Goal: Task Accomplishment & Management: Use online tool/utility

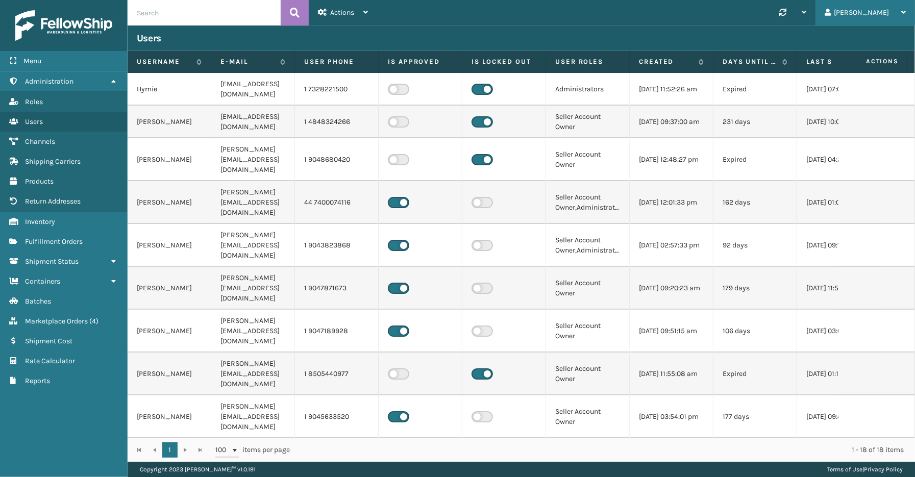
click at [894, 10] on div "[PERSON_NAME]" at bounding box center [864, 13] width 81 height 26
click at [838, 41] on li "Log Out" at bounding box center [845, 40] width 137 height 28
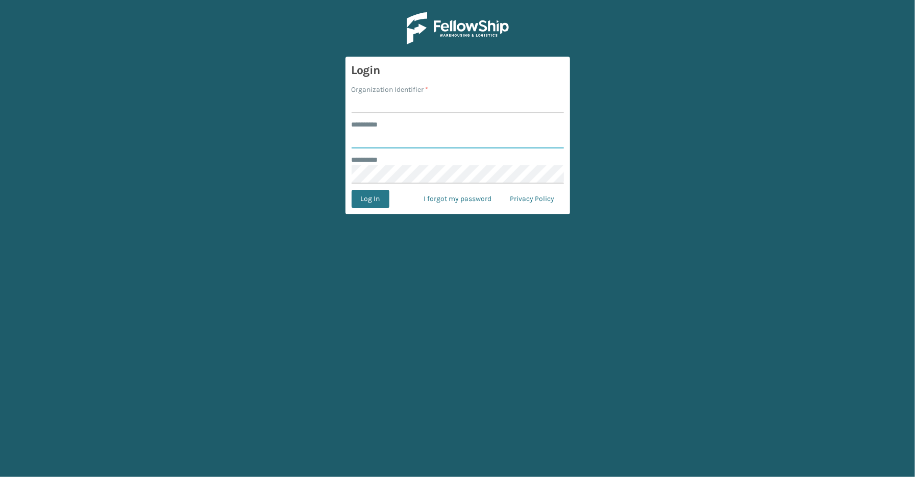
type input "*****"
type input "SleepGeekz"
click at [366, 195] on button "Log In" at bounding box center [370, 199] width 38 height 18
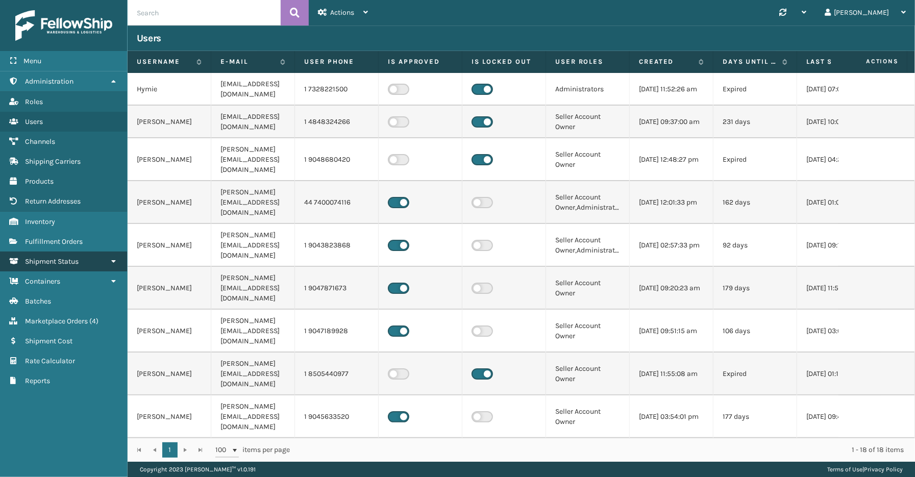
click at [64, 257] on span "Shipment Status" at bounding box center [52, 261] width 54 height 9
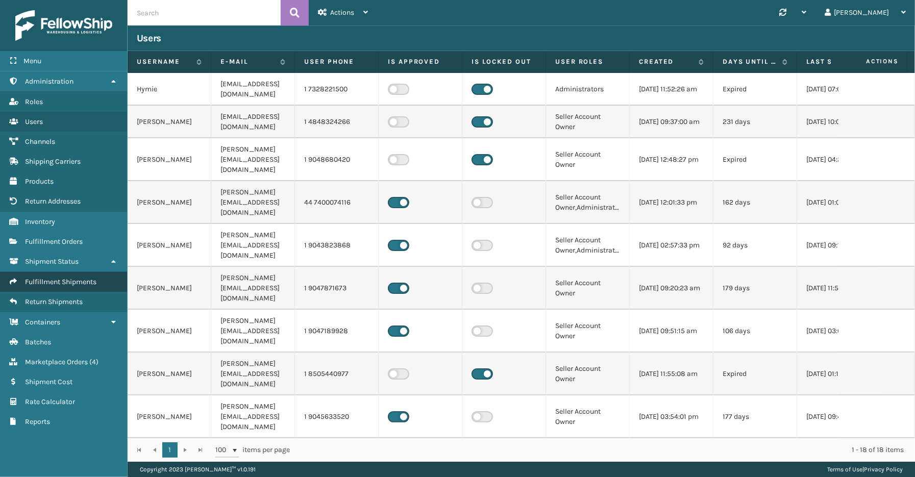
click at [60, 278] on span "Fulfillment Shipments" at bounding box center [60, 282] width 71 height 9
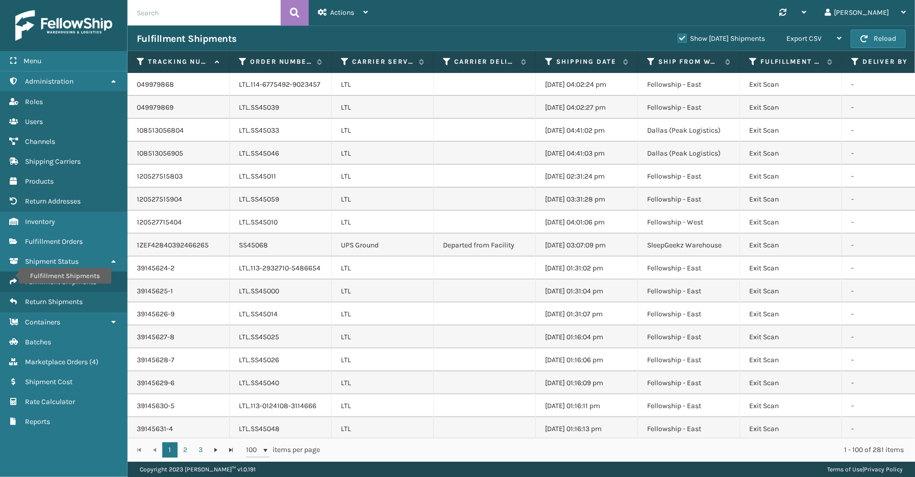
click at [677, 38] on label "Show [DATE] Shipments" at bounding box center [720, 38] width 87 height 9
click at [677, 38] on input "Show [DATE] Shipments" at bounding box center [677, 36] width 1 height 7
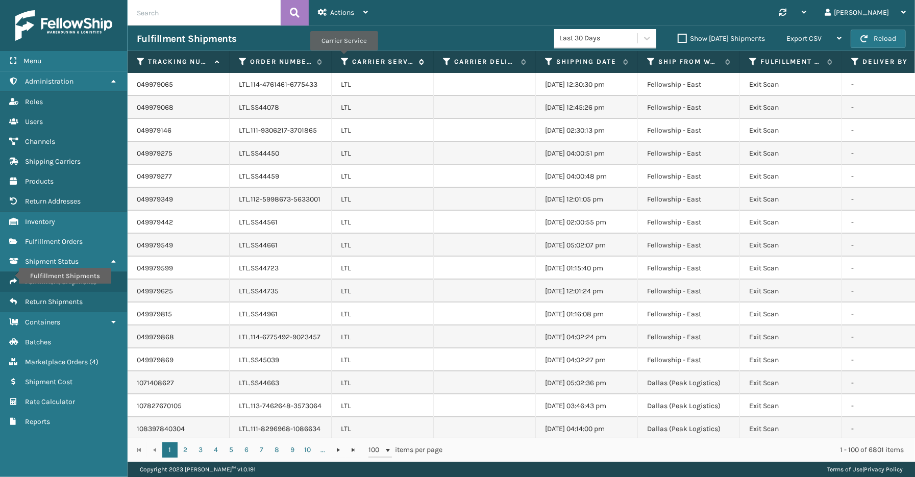
click at [343, 58] on icon at bounding box center [345, 61] width 8 height 9
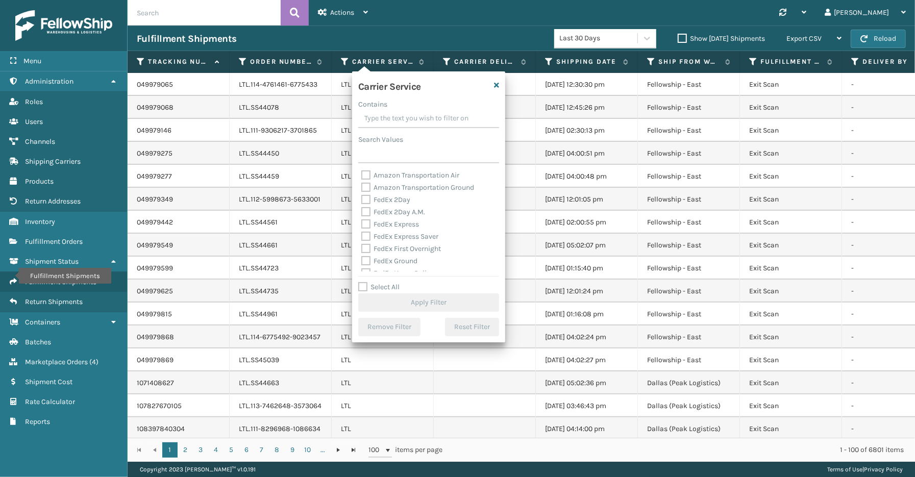
click at [386, 287] on label "Select All" at bounding box center [378, 287] width 41 height 9
click at [386, 282] on input "Select All" at bounding box center [434, 281] width 153 height 1
checkbox input "true"
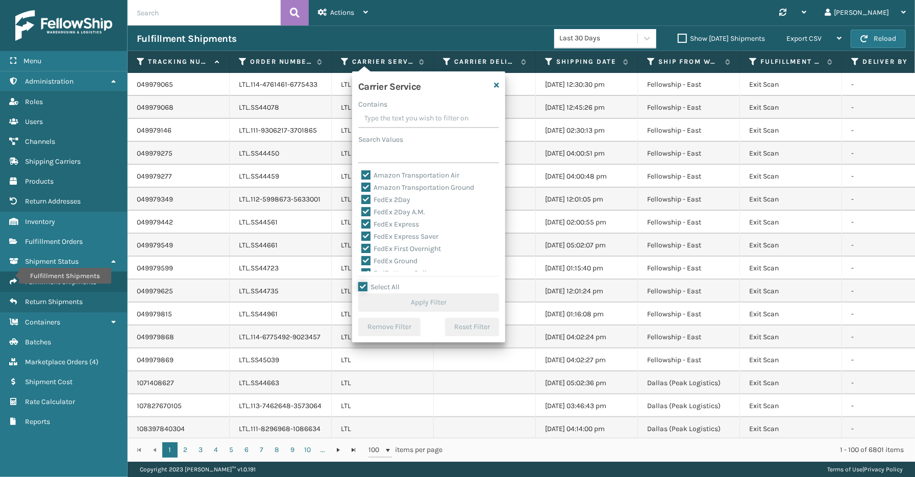
checkbox input "true"
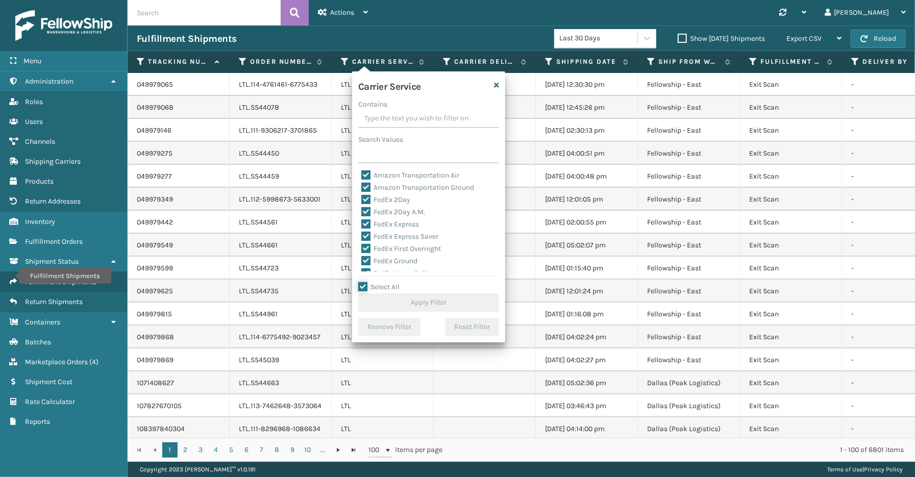
checkbox input "true"
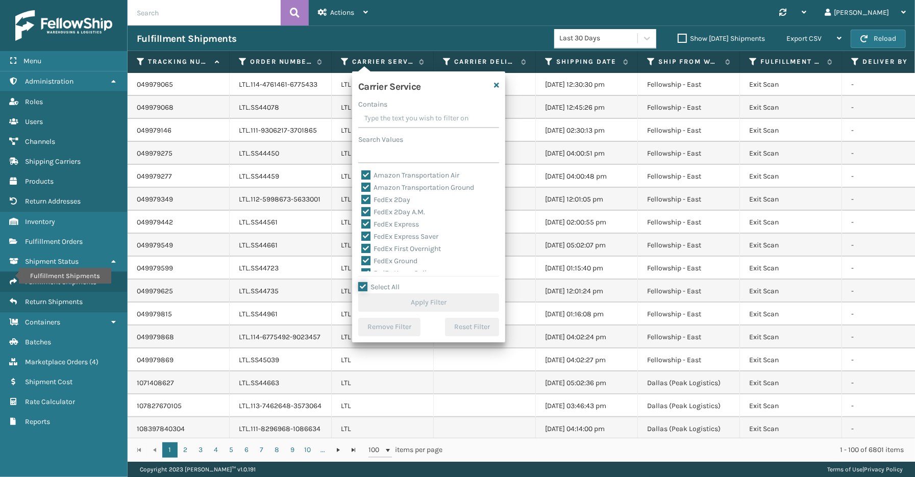
checkbox input "true"
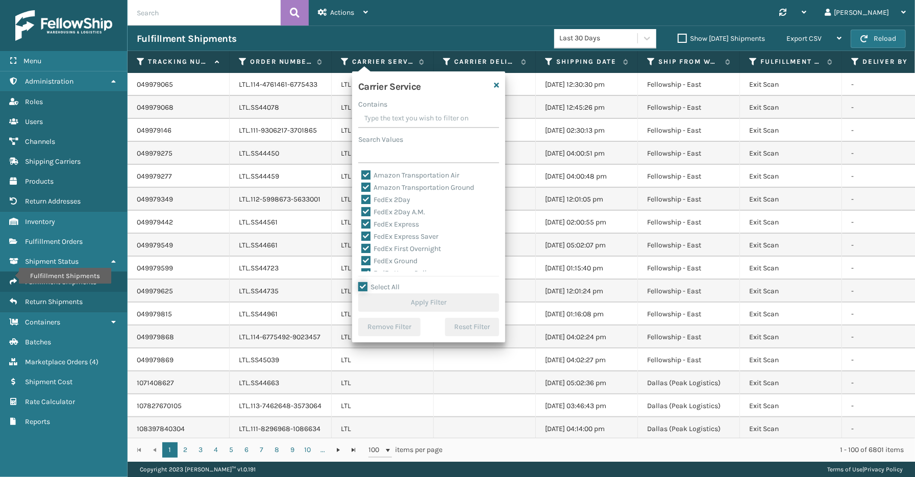
checkbox input "true"
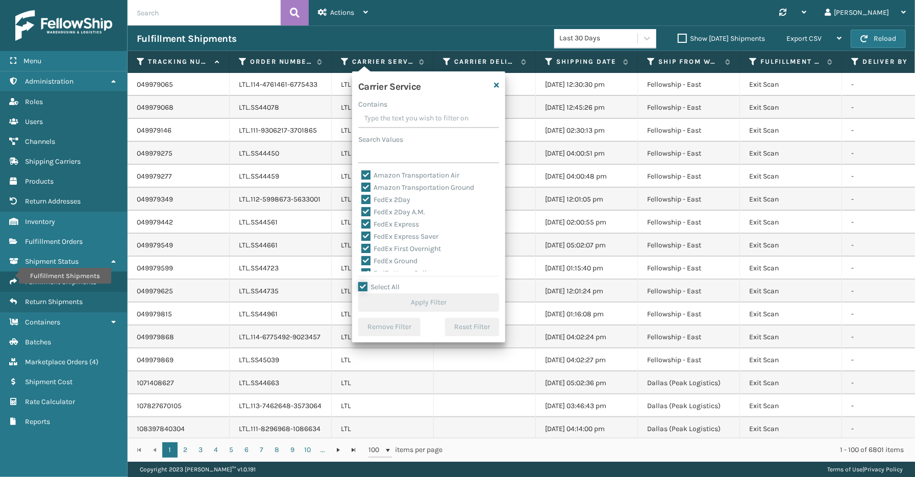
checkbox input "true"
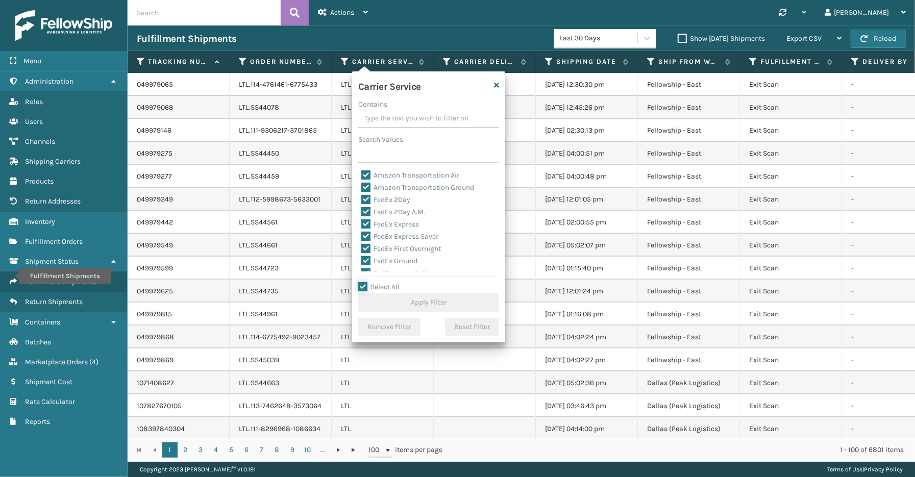
checkbox input "true"
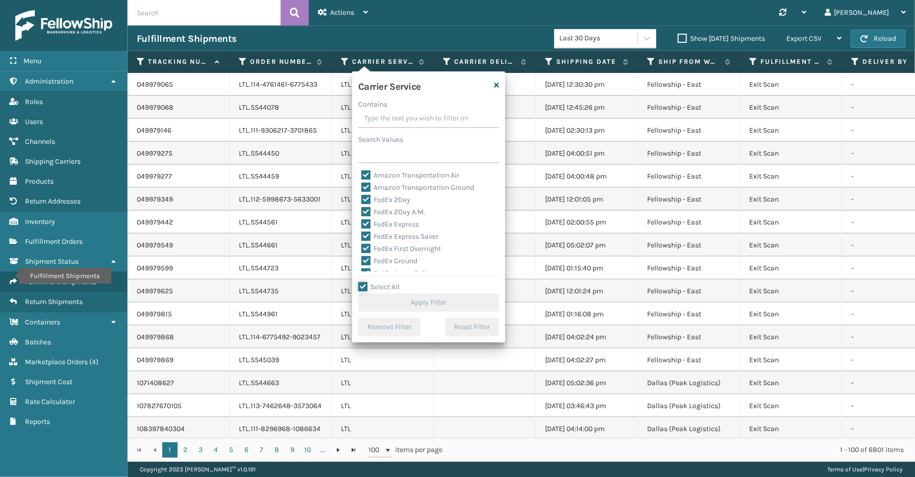
checkbox input "true"
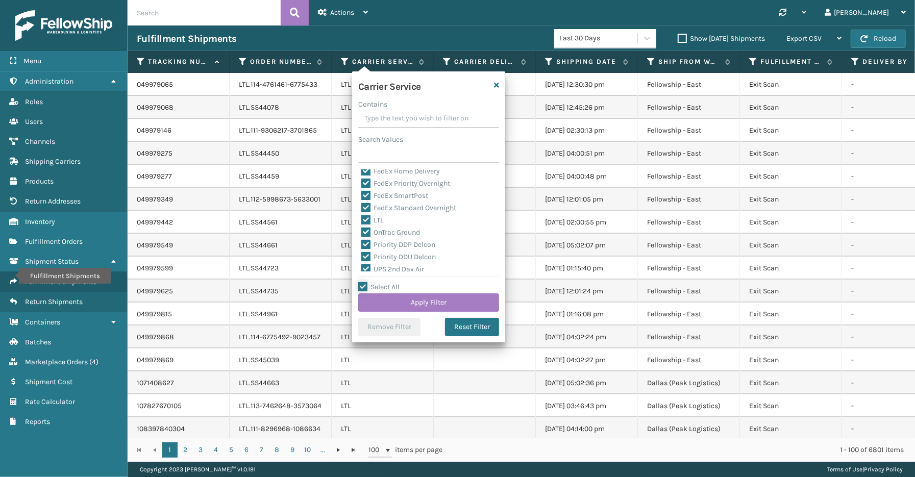
scroll to position [87, 0]
click at [380, 233] on label "LTL" at bounding box center [372, 235] width 22 height 9
click at [362, 233] on input "LTL" at bounding box center [361, 232] width 1 height 7
checkbox input "false"
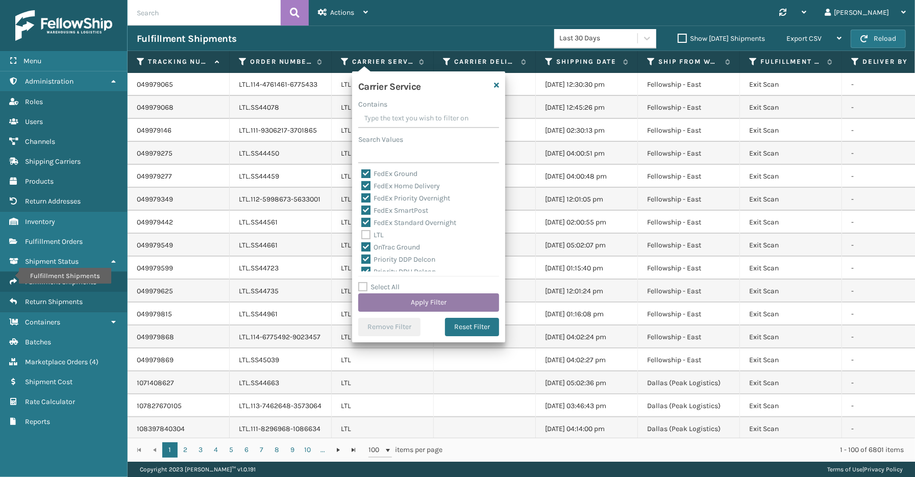
click at [422, 302] on button "Apply Filter" at bounding box center [428, 302] width 141 height 18
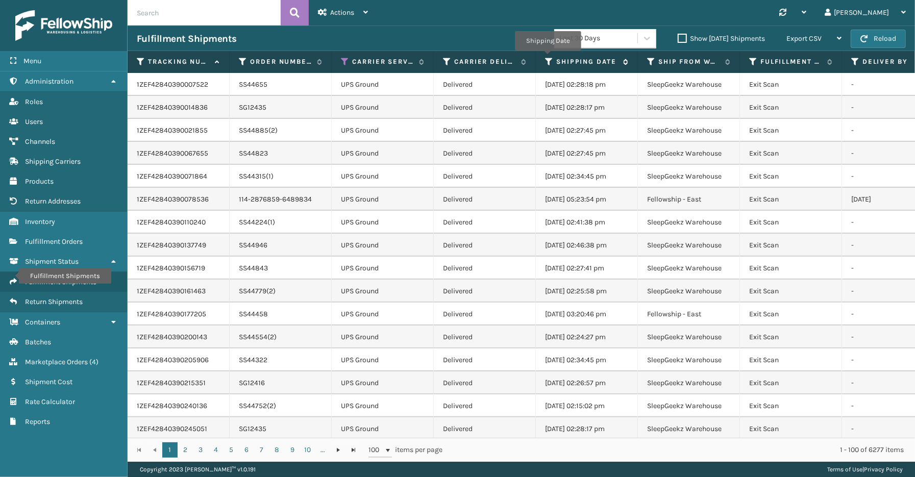
click at [547, 58] on icon at bounding box center [549, 61] width 8 height 9
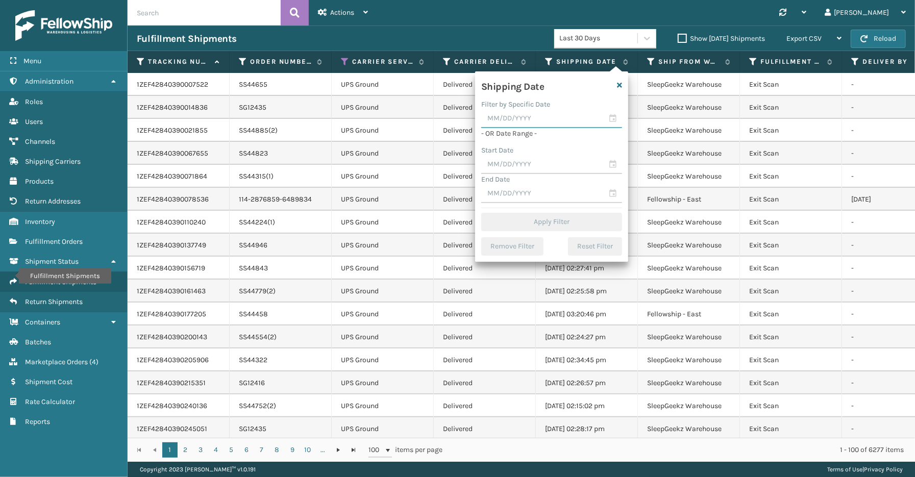
click at [609, 113] on input "text" at bounding box center [551, 119] width 141 height 18
click at [511, 241] on div "29" at bounding box center [511, 244] width 17 height 15
type input "[DATE]"
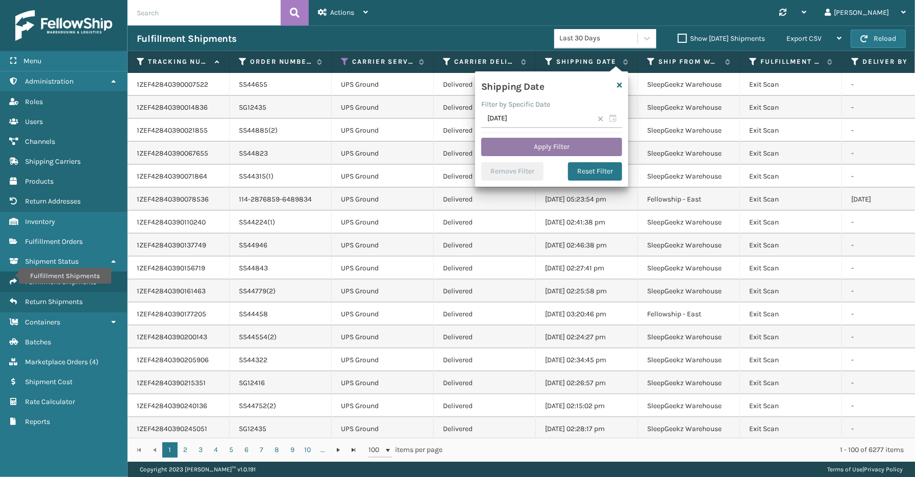
click at [564, 148] on button "Apply Filter" at bounding box center [551, 147] width 141 height 18
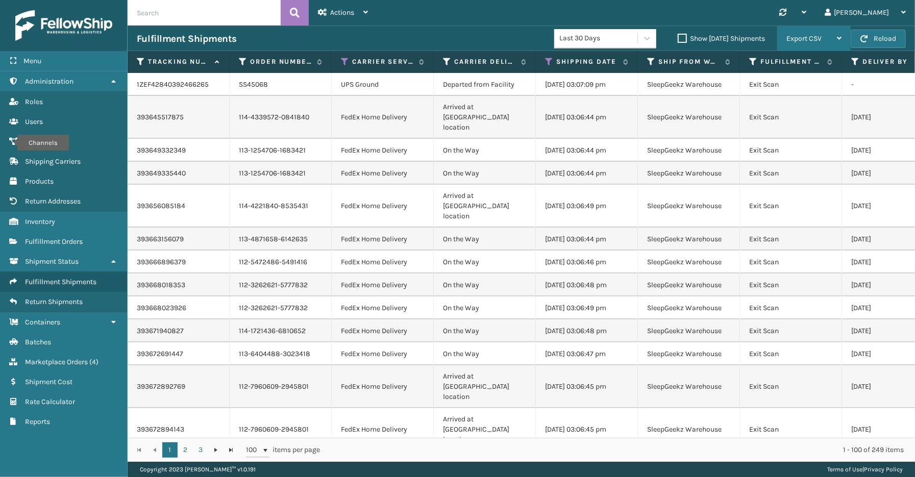
click at [802, 37] on span "Export CSV" at bounding box center [803, 38] width 35 height 9
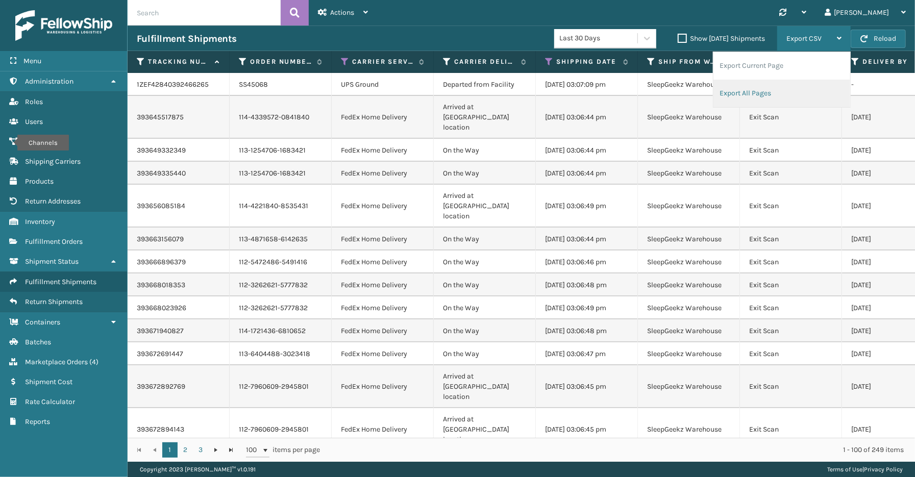
click at [762, 90] on li "Export All Pages" at bounding box center [781, 94] width 137 height 28
